Goal: Task Accomplishment & Management: Manage account settings

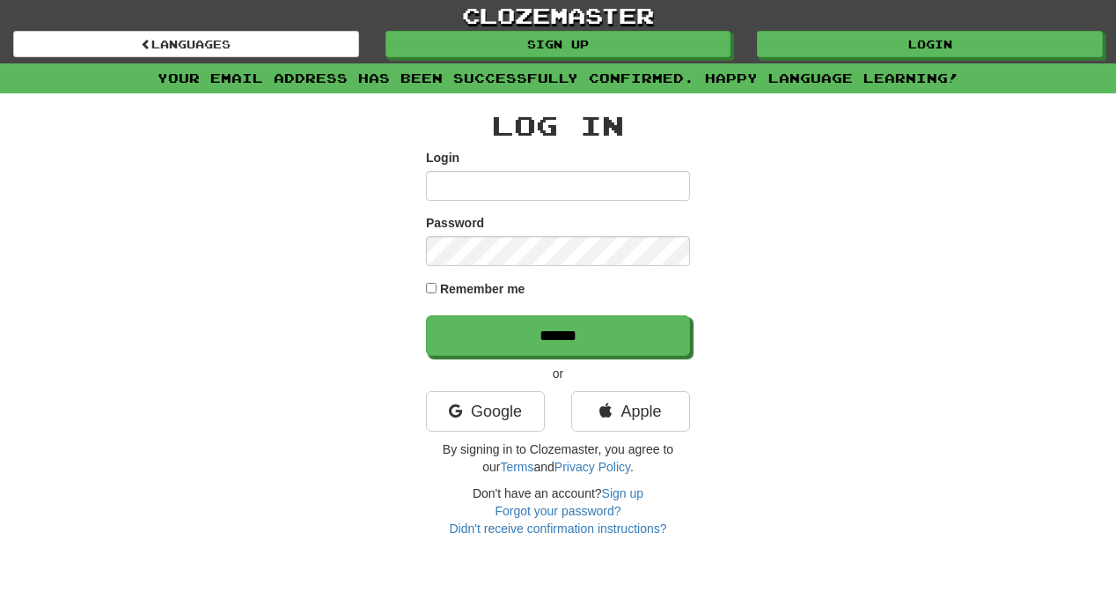
click at [554, 186] on input "Login" at bounding box center [558, 186] width 264 height 30
click at [671, 185] on input "Login" at bounding box center [558, 186] width 264 height 30
click at [658, 189] on input "Login" at bounding box center [558, 186] width 264 height 30
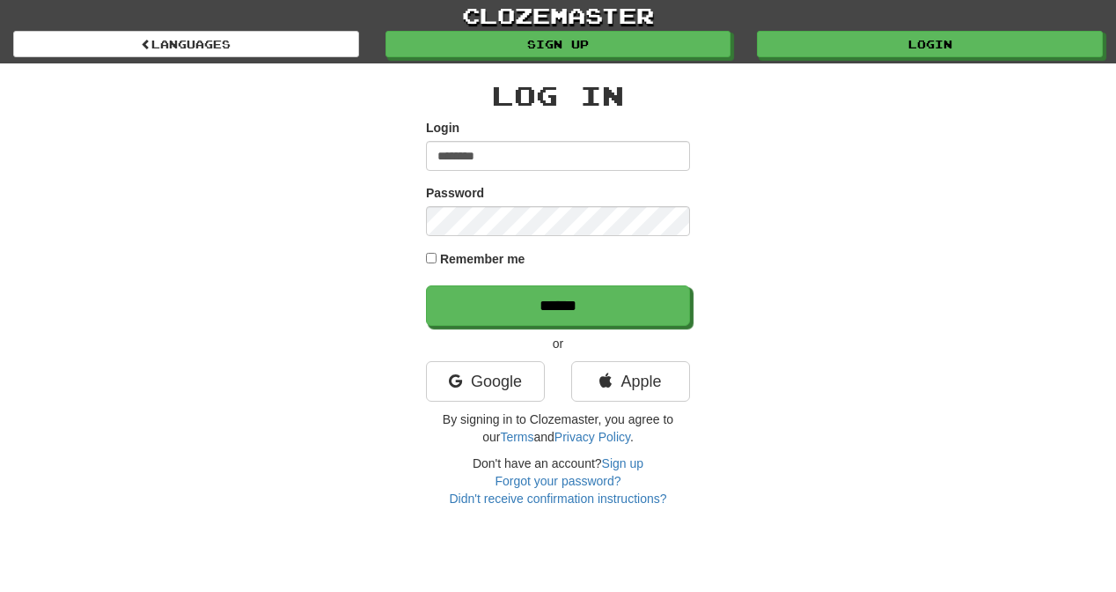
type input "********"
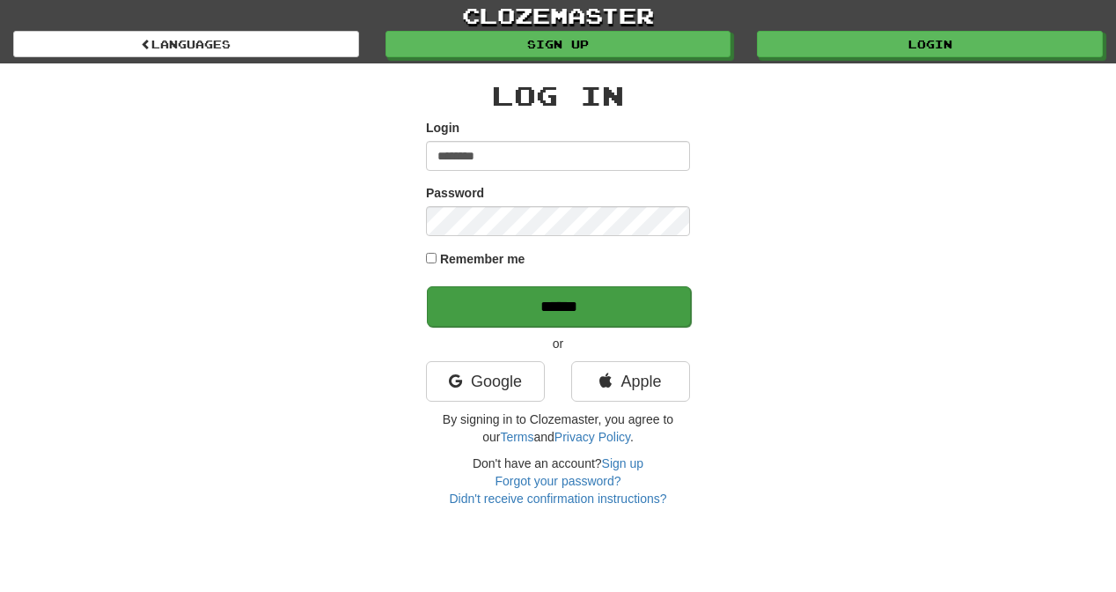
click at [592, 302] on input "******" at bounding box center [559, 306] width 264 height 40
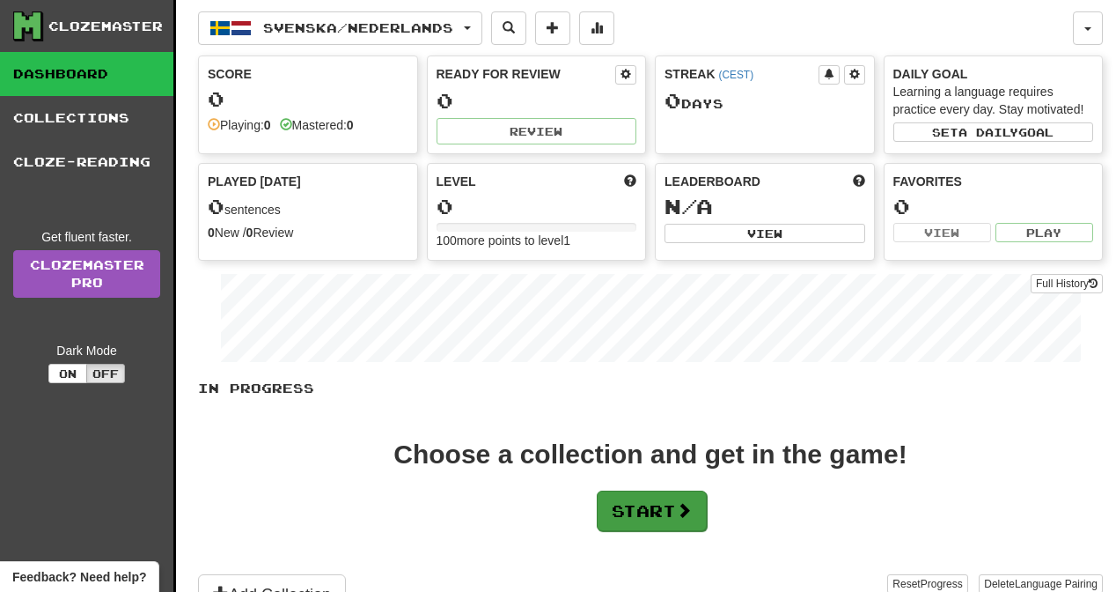
click at [655, 512] on button "Start" at bounding box center [652, 510] width 110 height 40
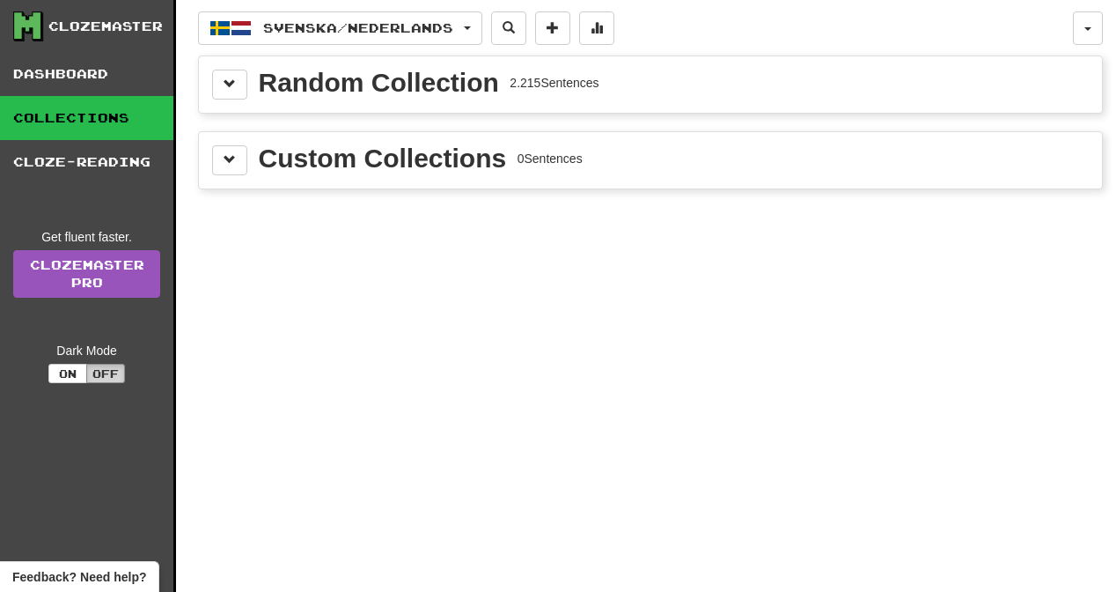
click at [108, 371] on button "Off" at bounding box center [105, 373] width 39 height 19
click at [66, 371] on button "On" at bounding box center [67, 373] width 39 height 19
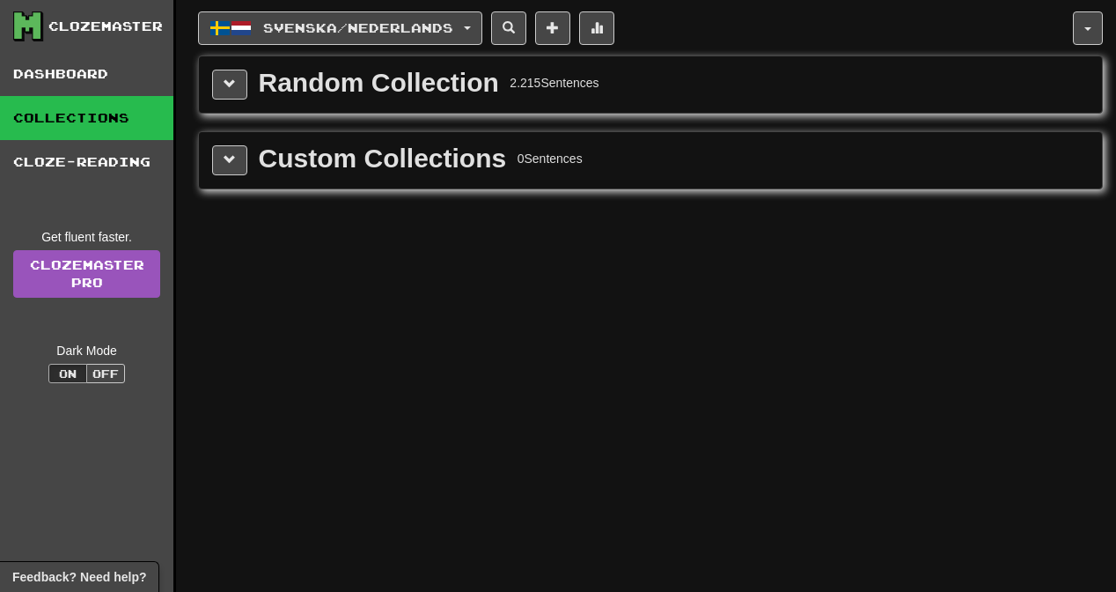
click at [393, 96] on div "Random Collection" at bounding box center [379, 83] width 240 height 26
click at [235, 89] on button at bounding box center [229, 85] width 35 height 30
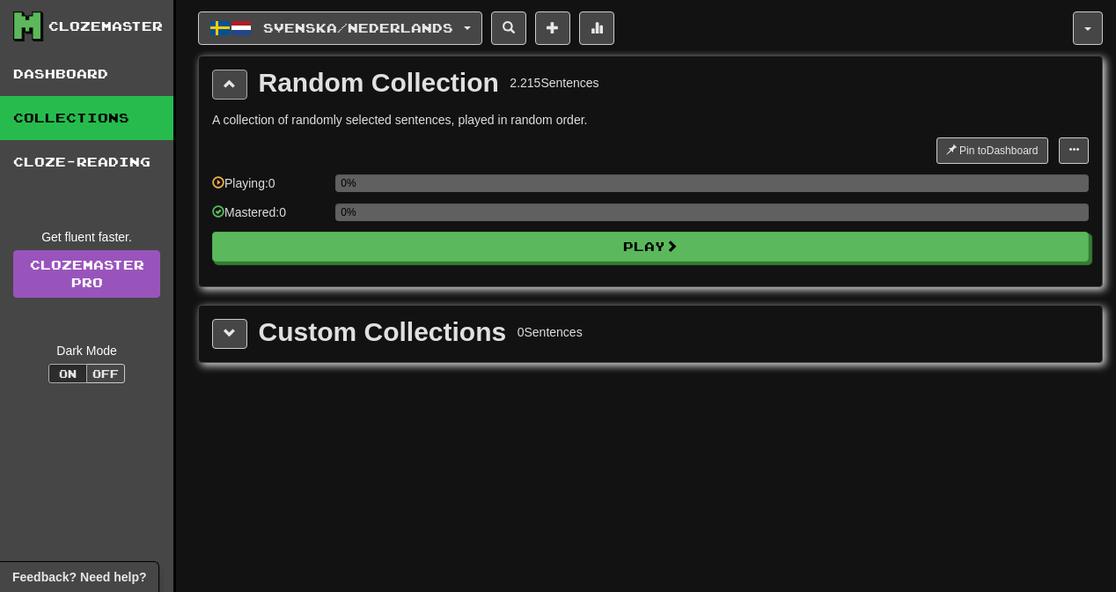
click at [231, 84] on span at bounding box center [230, 83] width 12 height 12
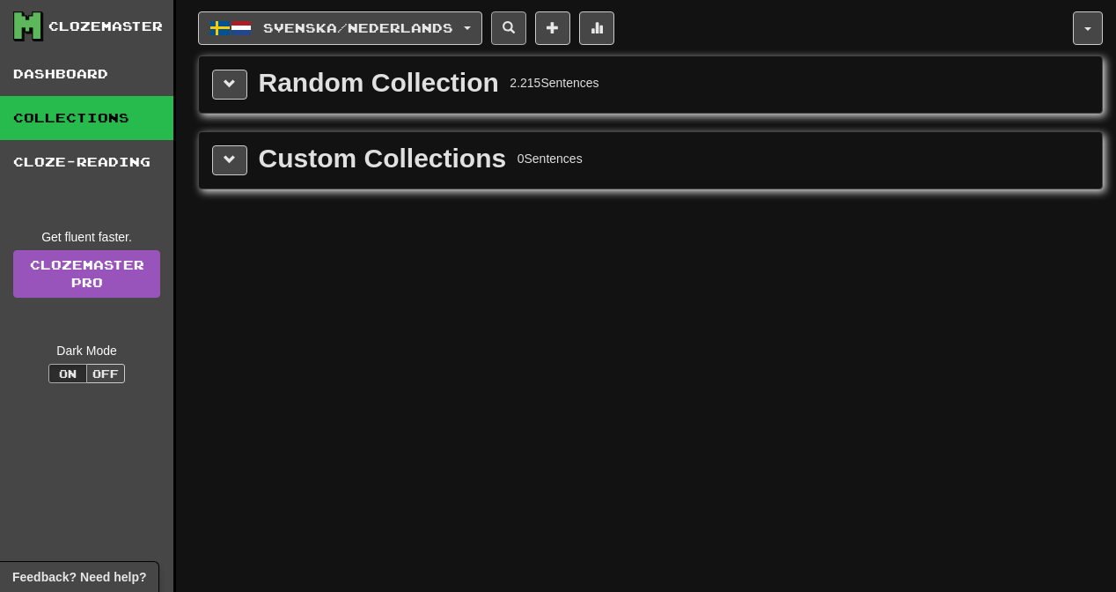
click at [515, 26] on span at bounding box center [509, 27] width 12 height 12
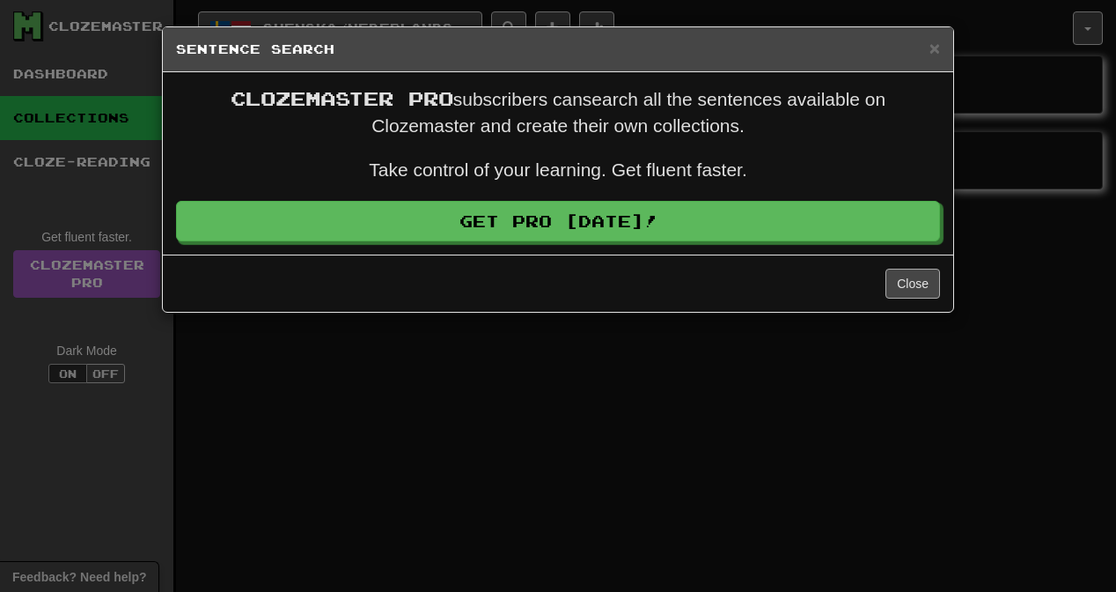
click at [910, 287] on button "Close" at bounding box center [912, 283] width 55 height 30
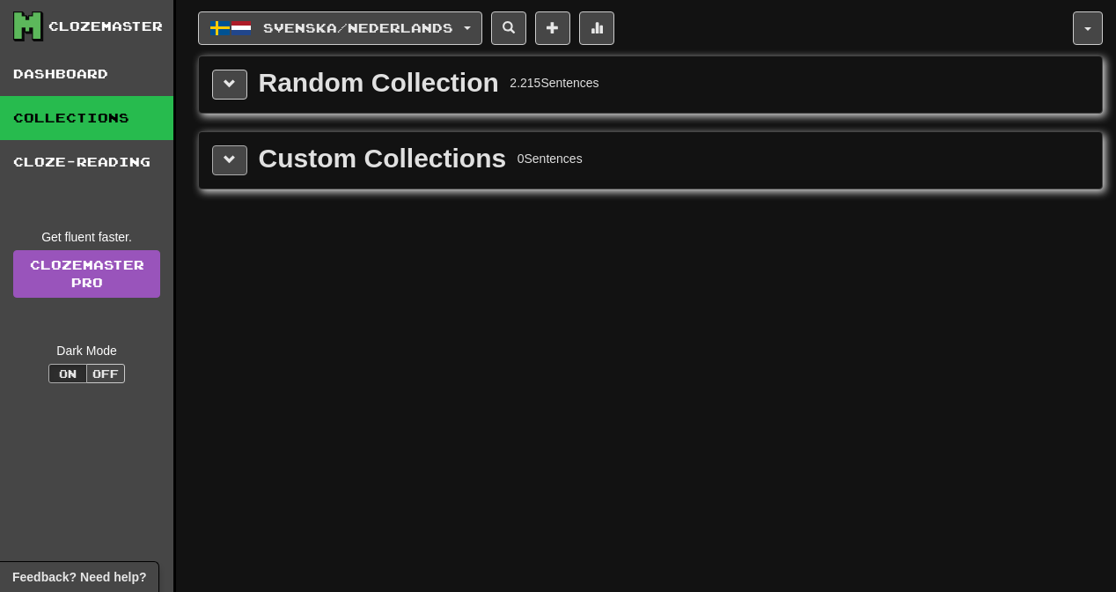
click at [237, 157] on button at bounding box center [229, 160] width 35 height 30
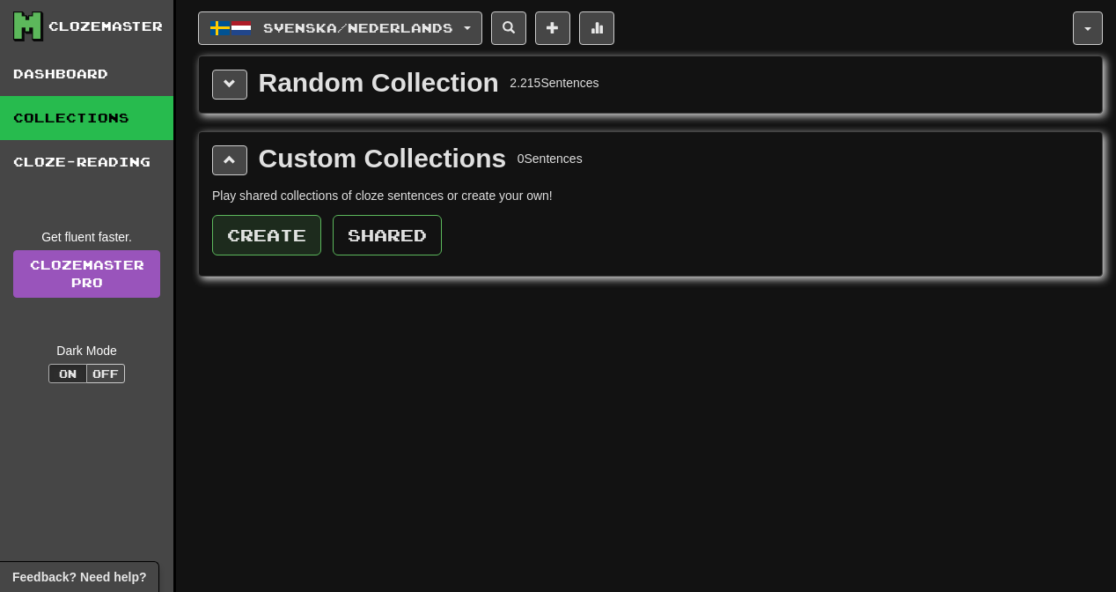
click at [263, 236] on button "Create" at bounding box center [266, 235] width 109 height 40
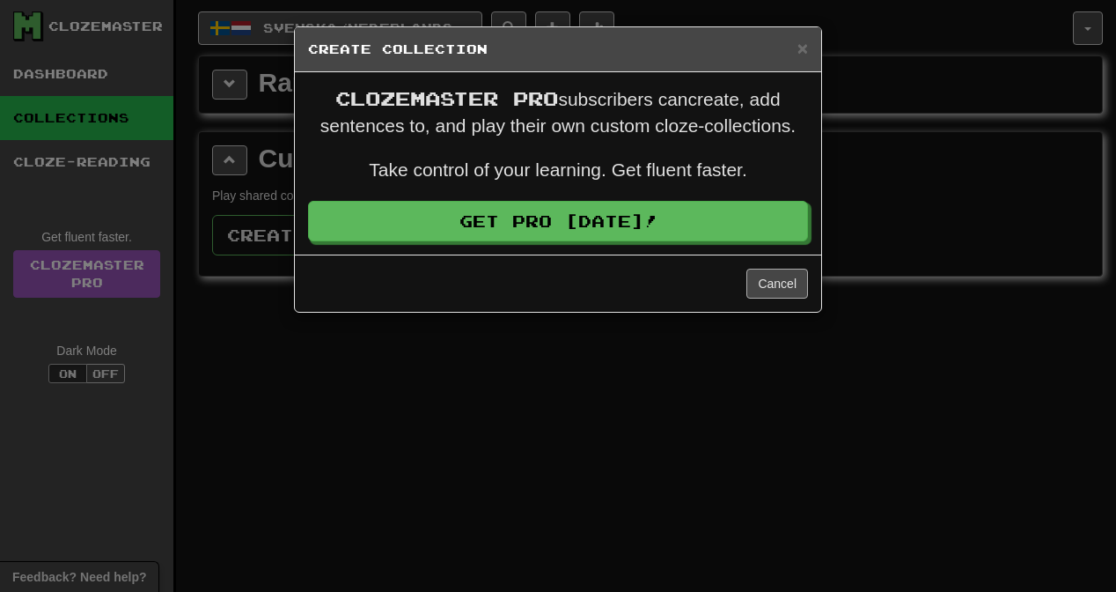
click at [776, 284] on button "Cancel" at bounding box center [777, 283] width 62 height 30
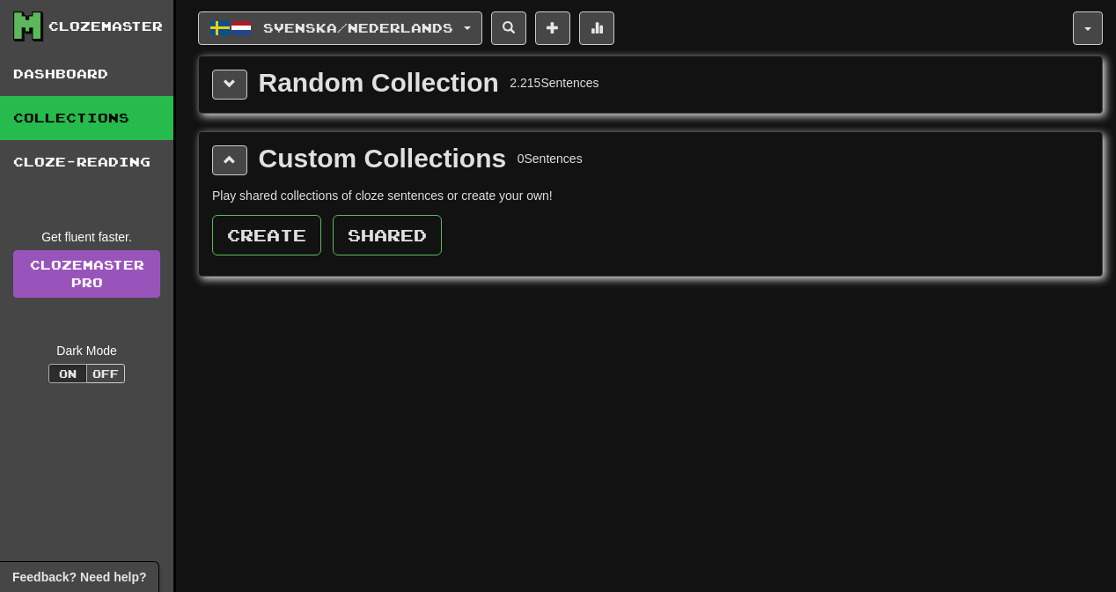
click at [677, 398] on div "Svenska / Nederlands Svenska / Nederlands Streak: 0 Review: 0 Points today: 0 L…" at bounding box center [650, 318] width 905 height 636
click at [1086, 24] on button "button" at bounding box center [1088, 27] width 30 height 33
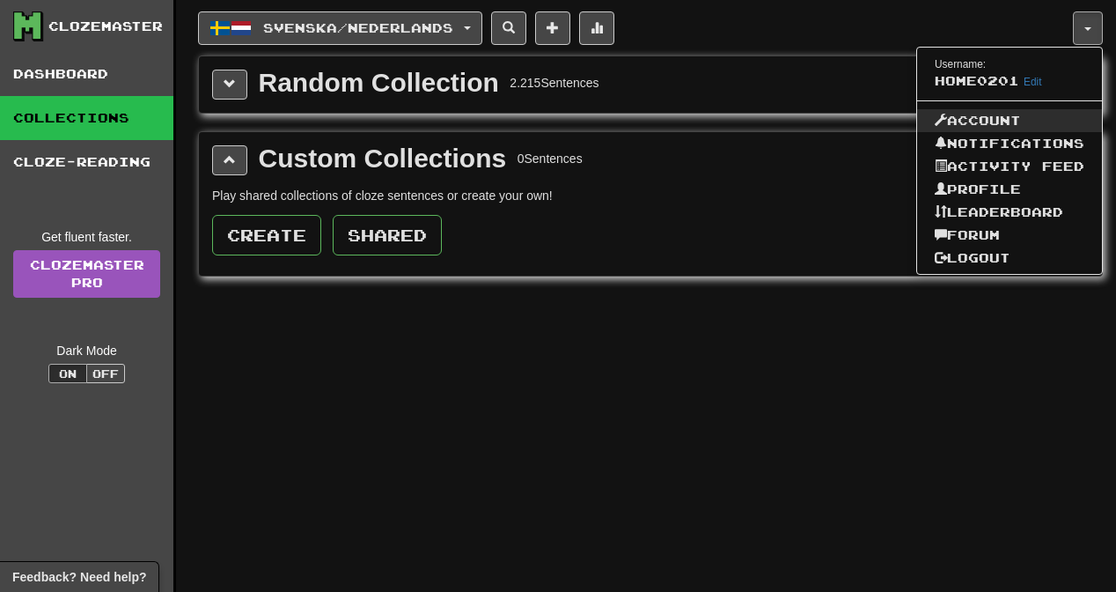
click at [986, 118] on link "Account" at bounding box center [1009, 120] width 185 height 23
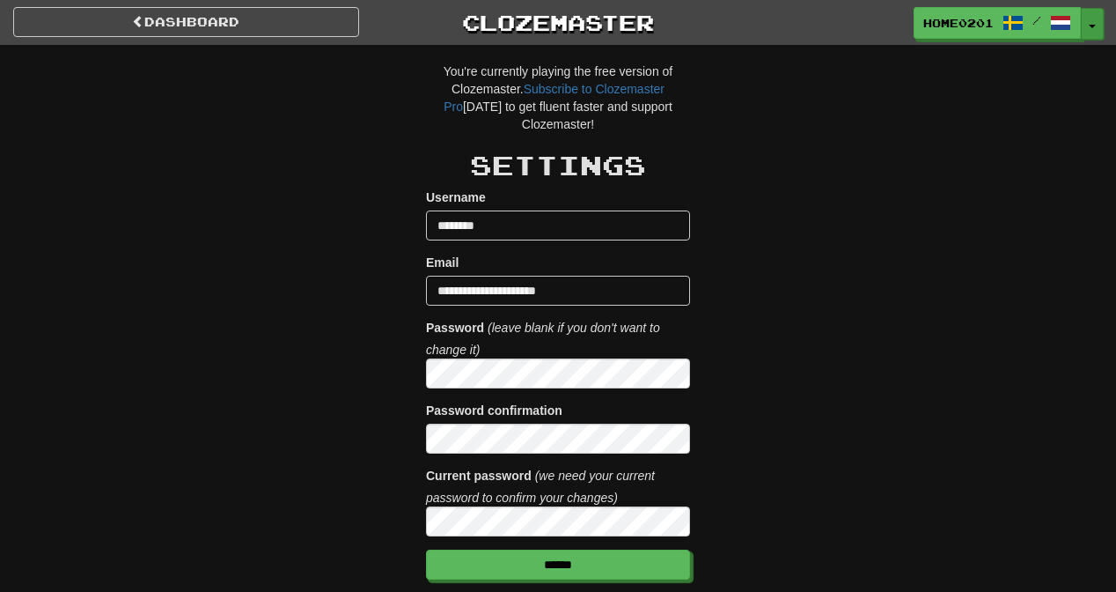
click at [1091, 25] on span "button" at bounding box center [1092, 27] width 7 height 4
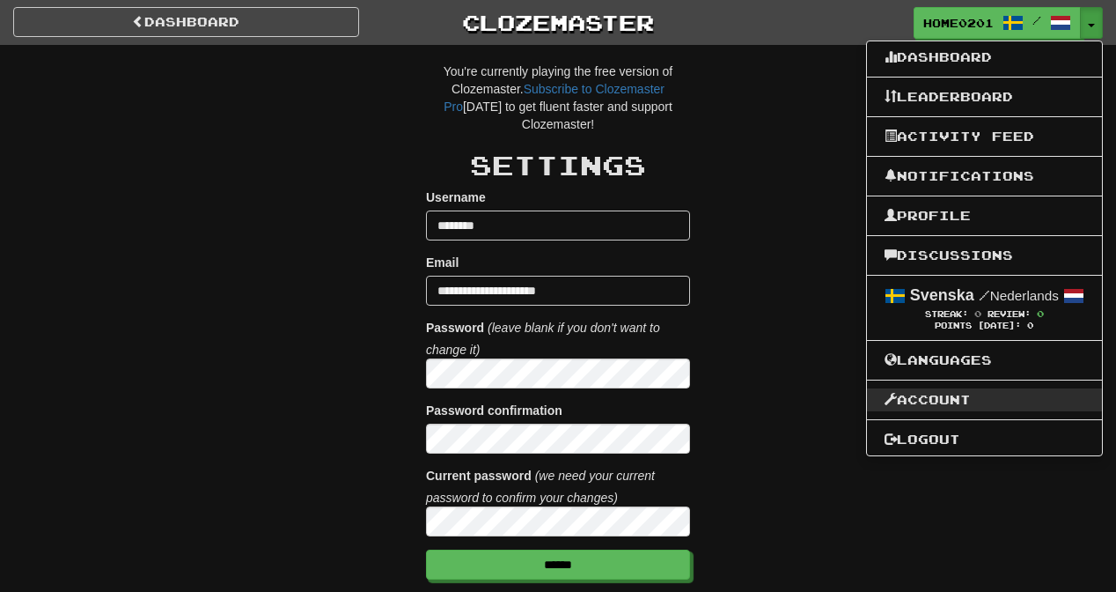
click at [951, 400] on link "Account" at bounding box center [984, 399] width 235 height 23
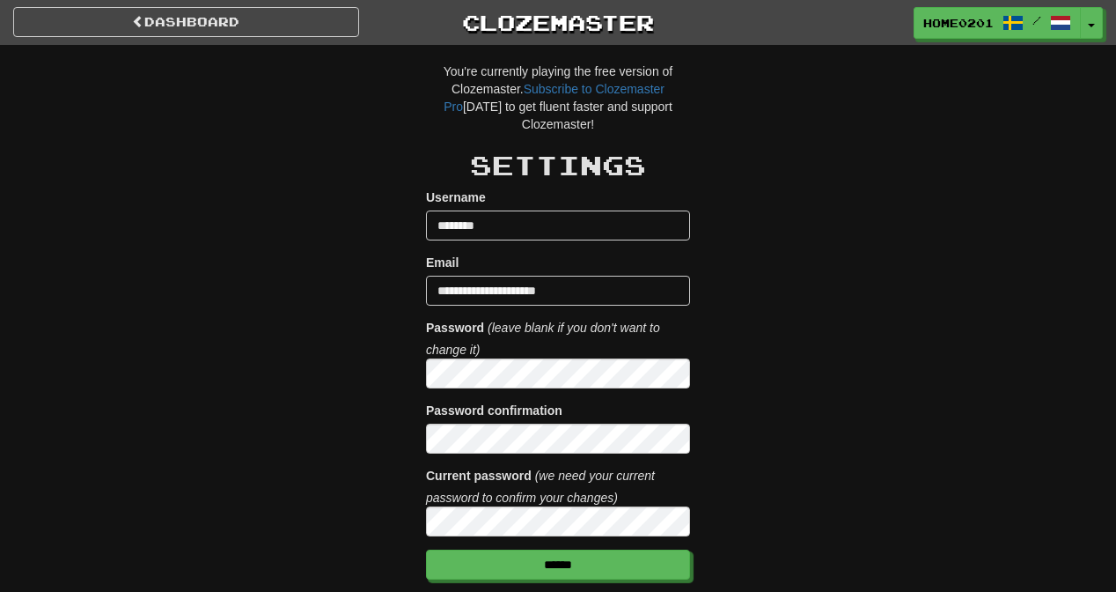
click at [212, 23] on link "Dashboard" at bounding box center [186, 22] width 346 height 30
click at [1084, 31] on button "Toggle Dropdown" at bounding box center [1092, 24] width 23 height 32
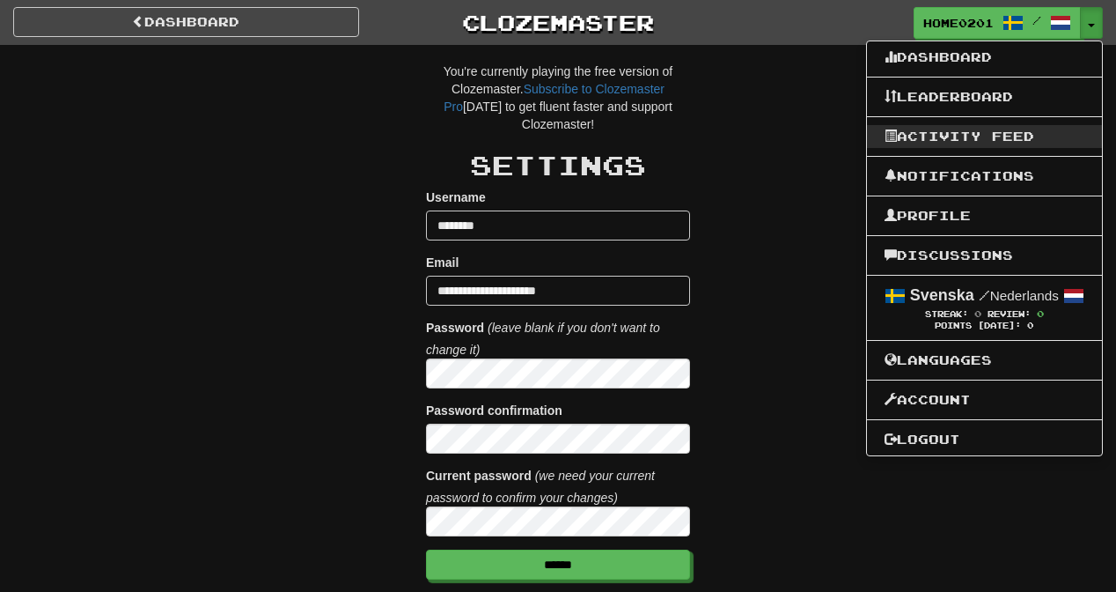
click at [977, 136] on link "Activity Feed" at bounding box center [984, 136] width 235 height 23
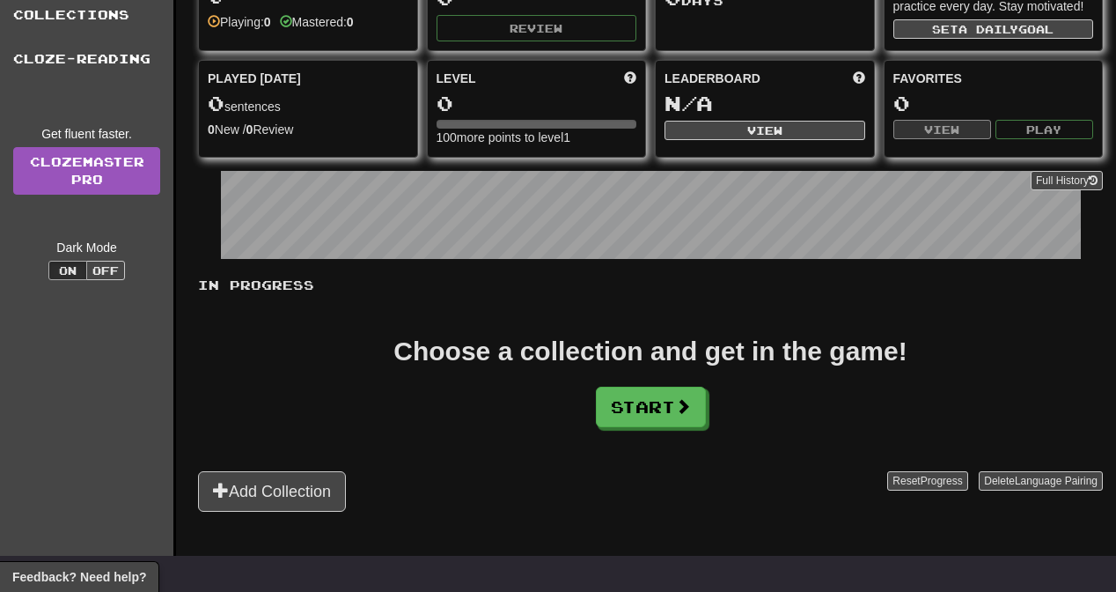
scroll to position [129, 0]
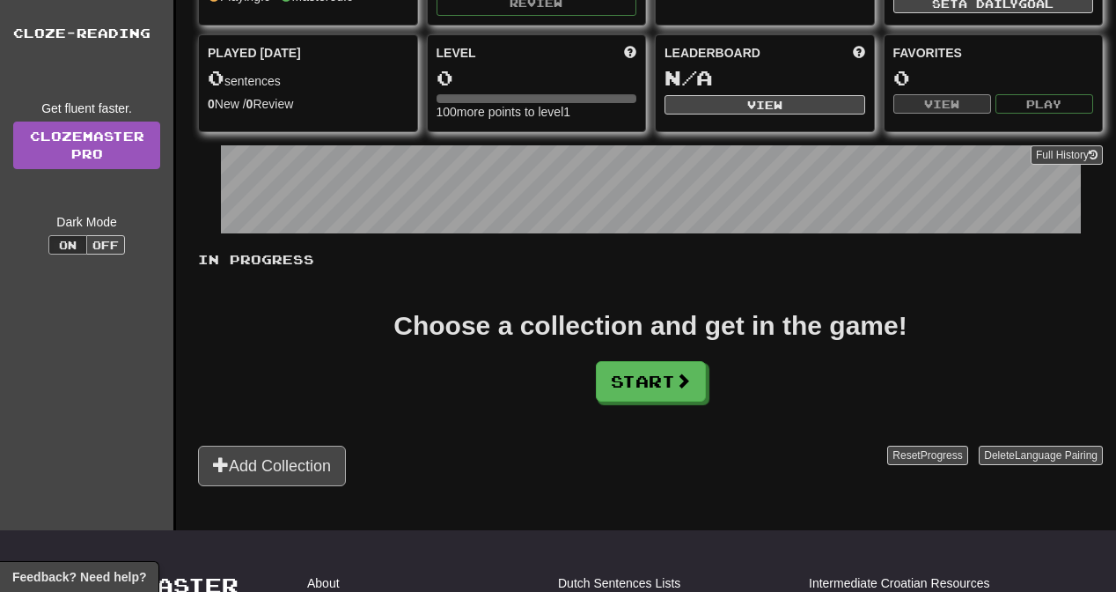
click at [298, 467] on button "Add Collection" at bounding box center [272, 465] width 148 height 40
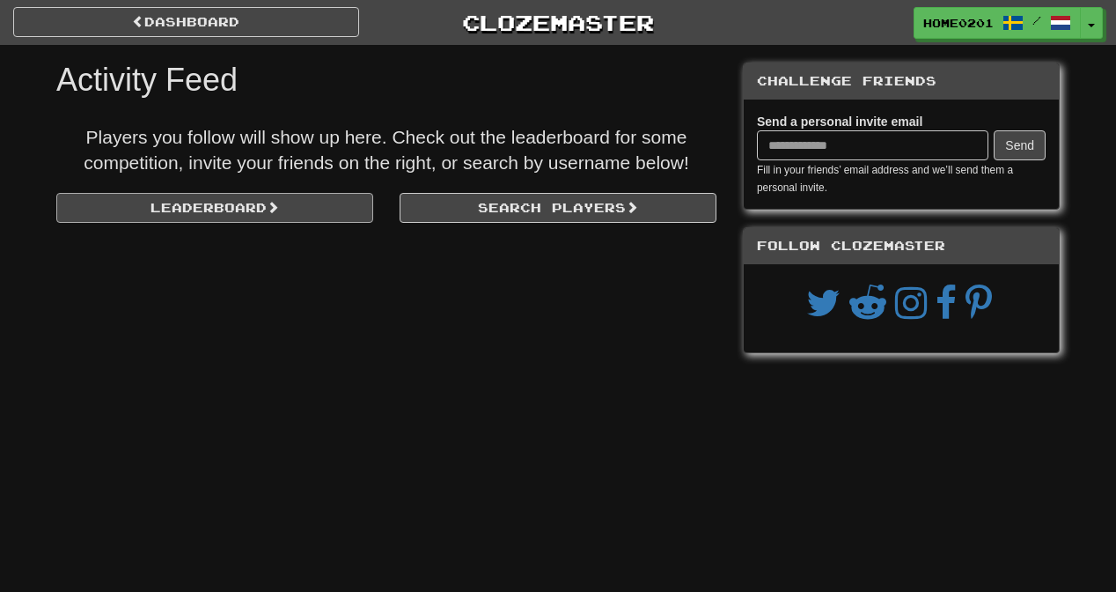
click at [239, 208] on link "Leaderboard" at bounding box center [214, 208] width 317 height 30
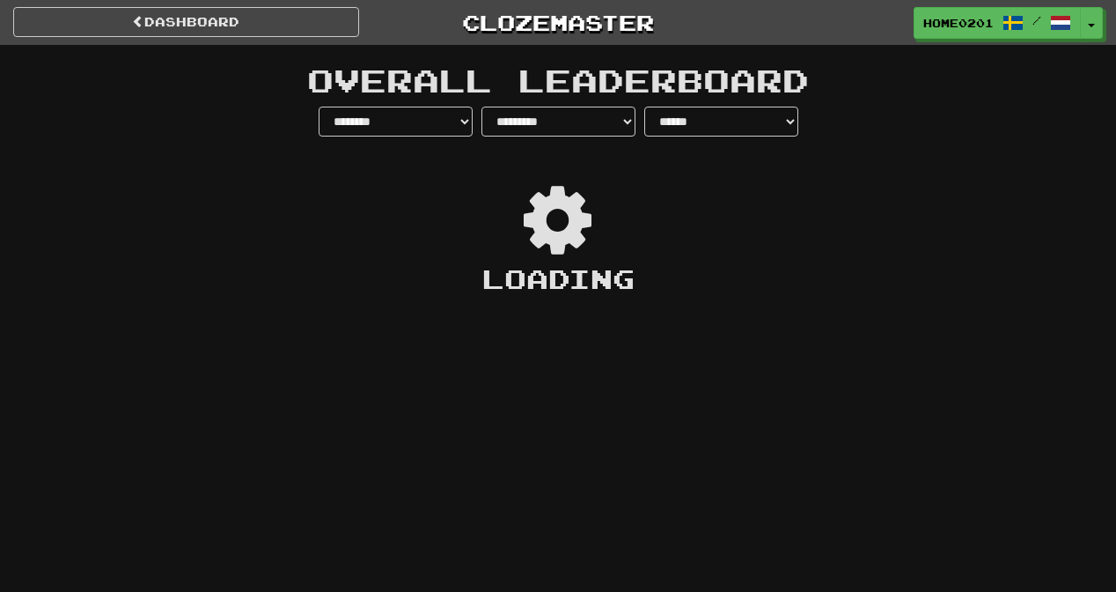
select select "**********"
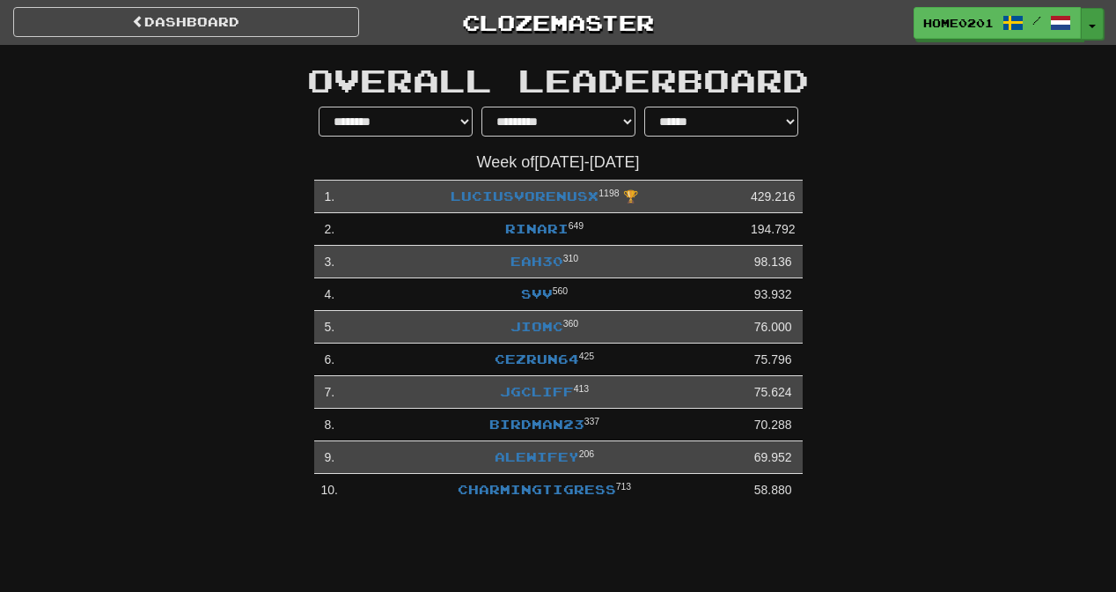
click at [1090, 25] on span "button" at bounding box center [1092, 27] width 7 height 4
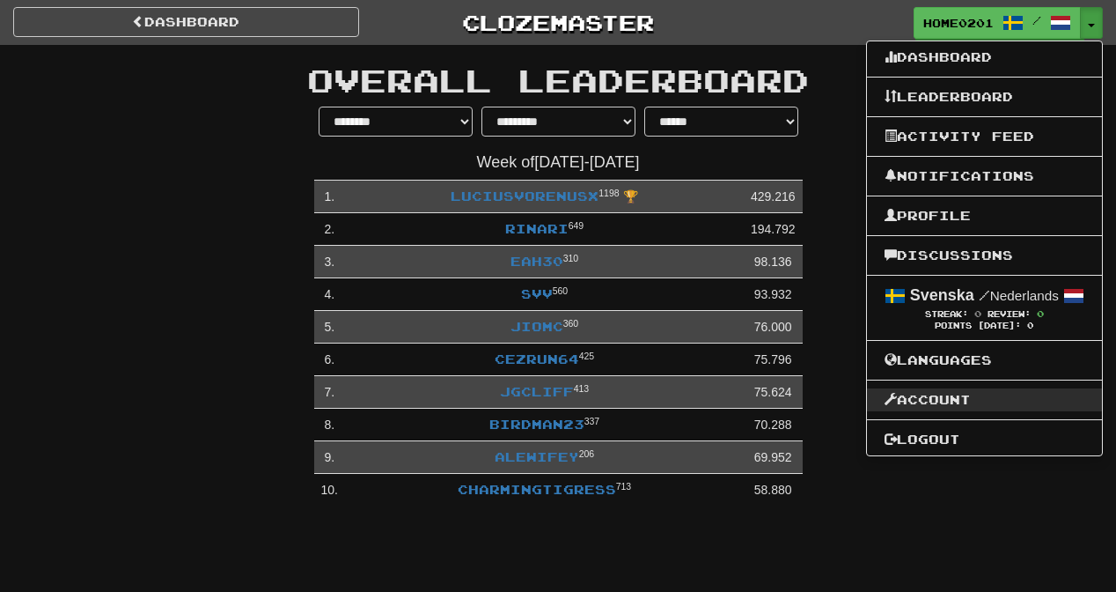
click at [951, 395] on link "Account" at bounding box center [984, 399] width 235 height 23
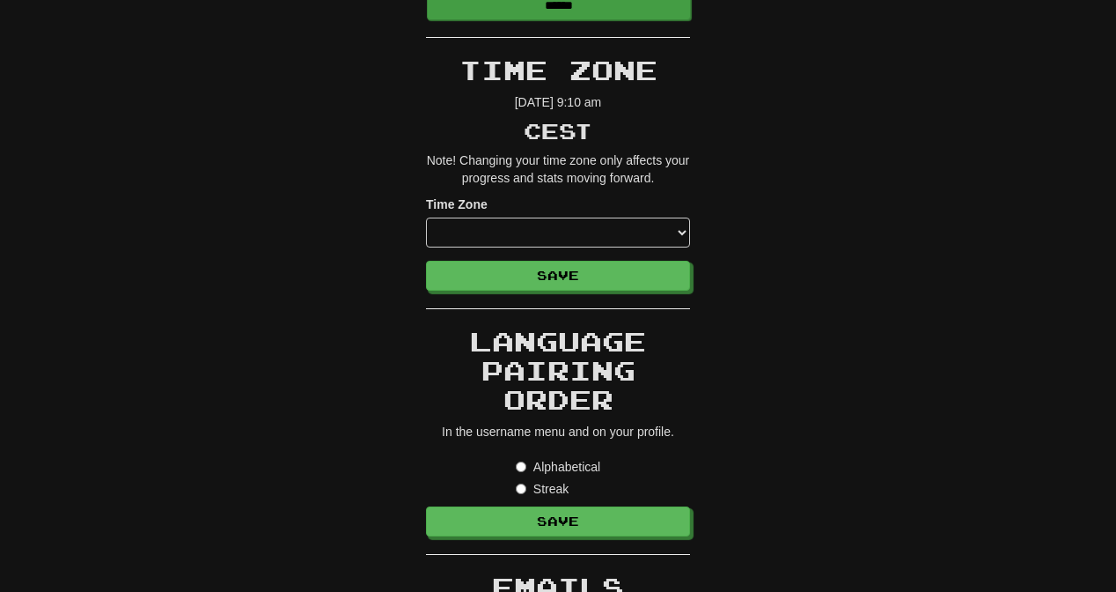
scroll to position [574, 0]
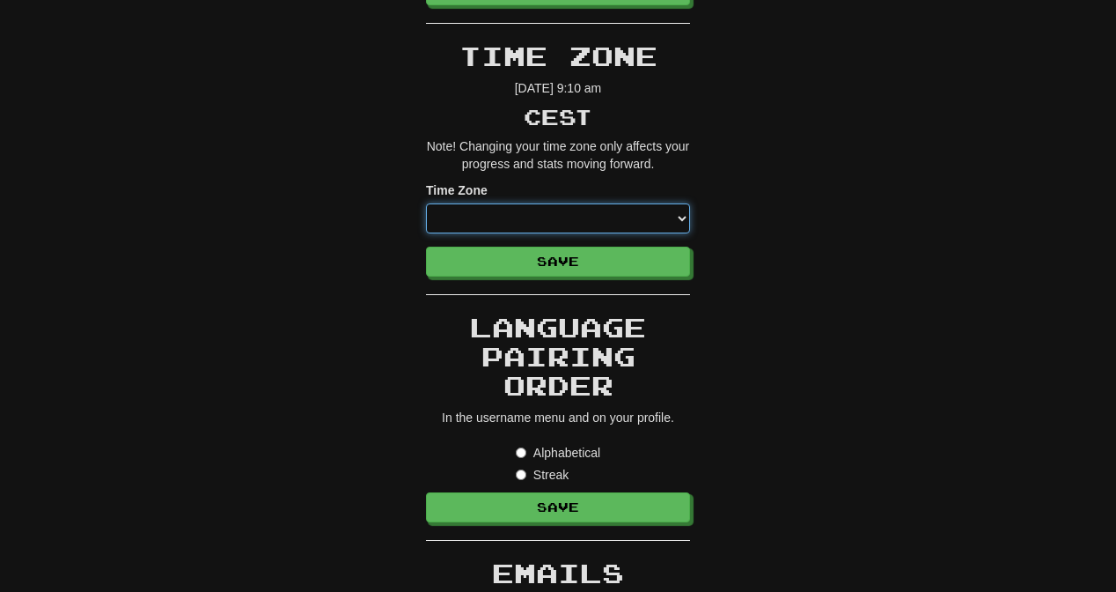
select select "*********"
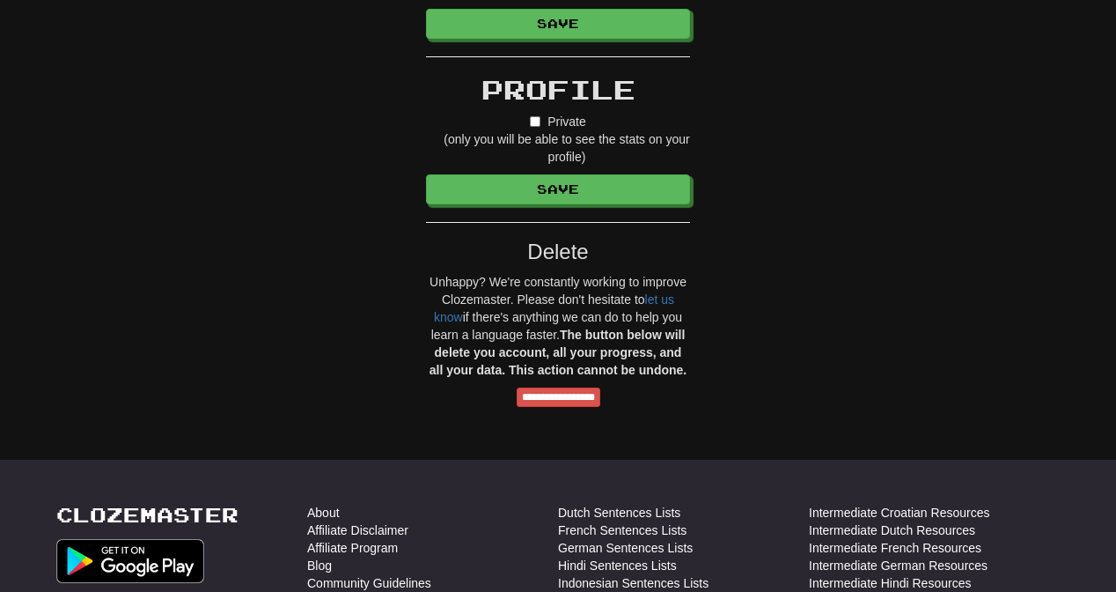
scroll to position [1587, 0]
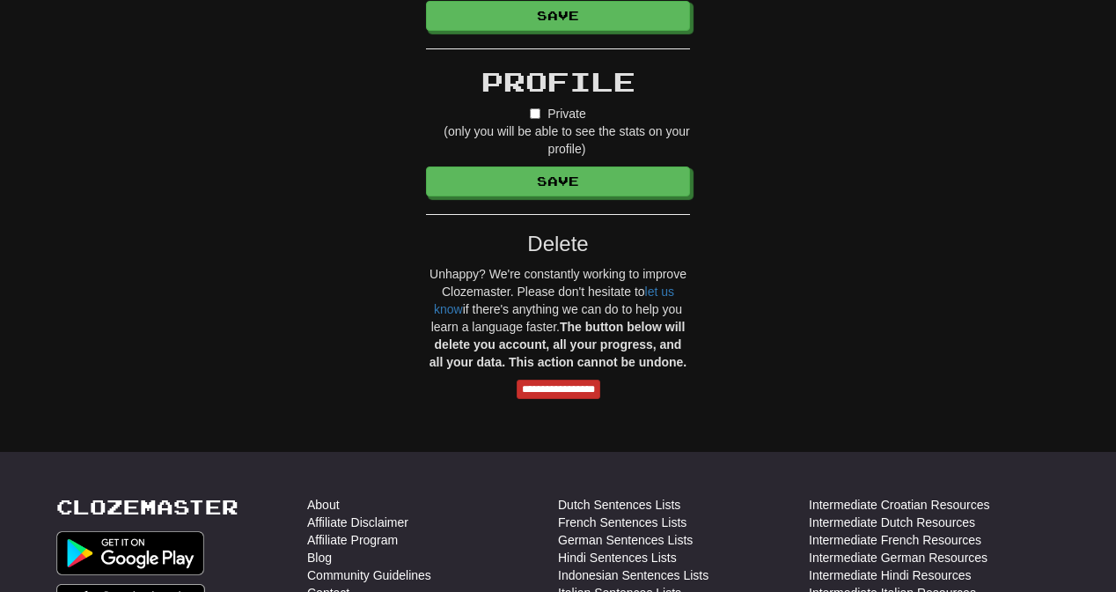
click at [571, 391] on input "**********" at bounding box center [559, 388] width 84 height 19
